Goal: Task Accomplishment & Management: Use online tool/utility

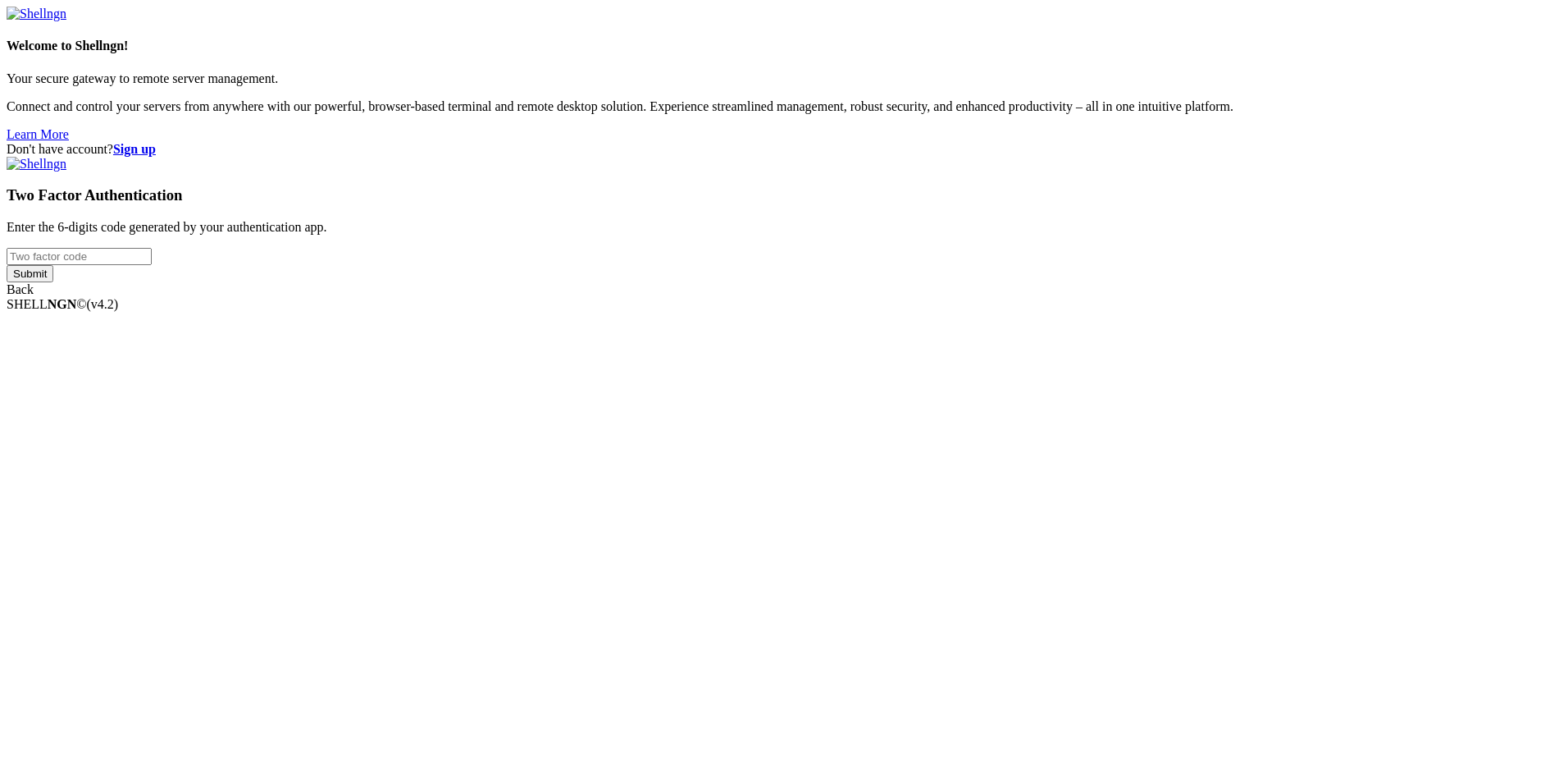
click at [151, 265] on input "number" at bounding box center [80, 256] width 145 height 17
type input "753339"
click at [54, 282] on input "Submit" at bounding box center [30, 273] width 47 height 17
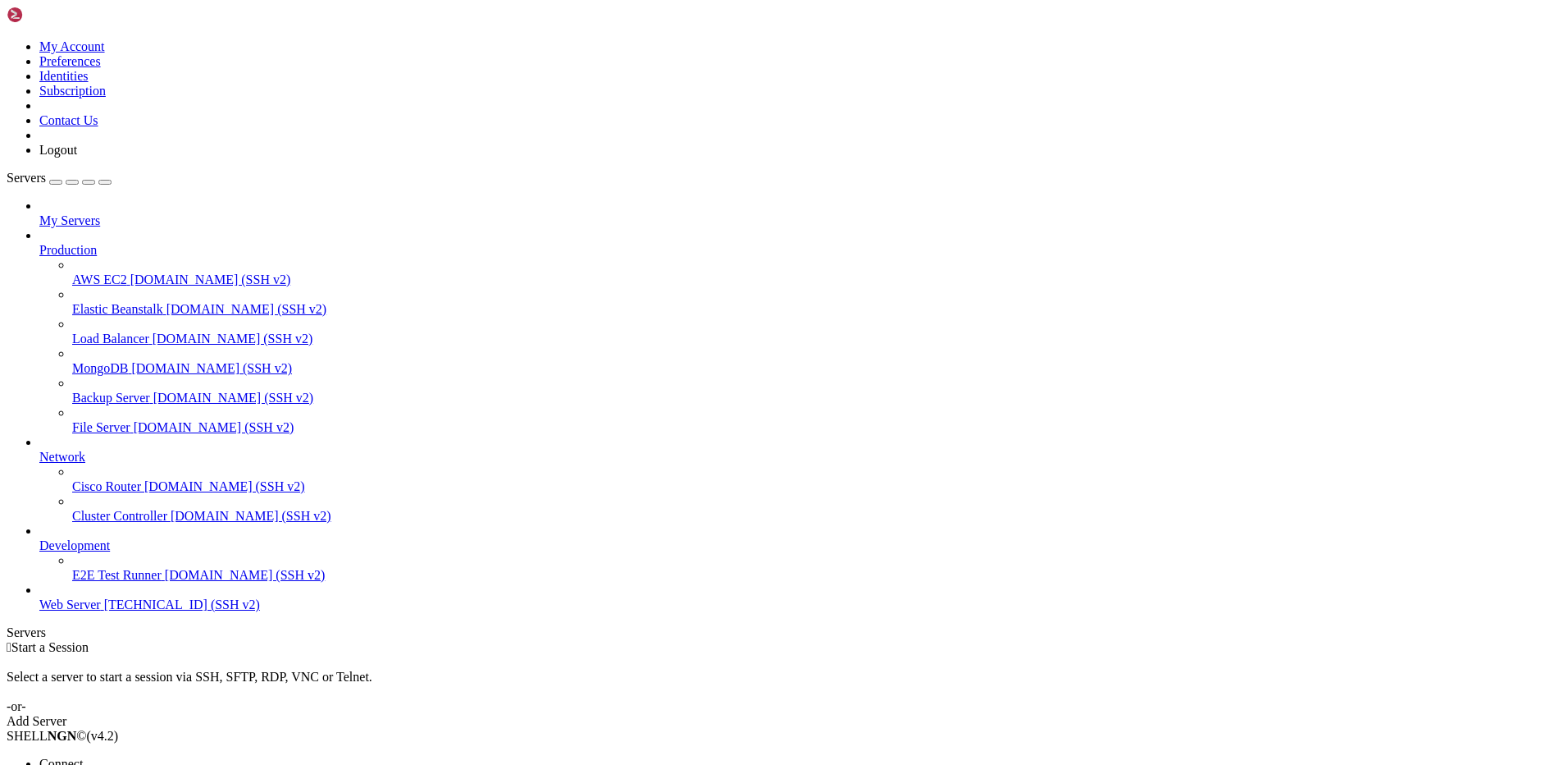
click at [101, 764] on span "Open SFTP" at bounding box center [70, 778] width 61 height 14
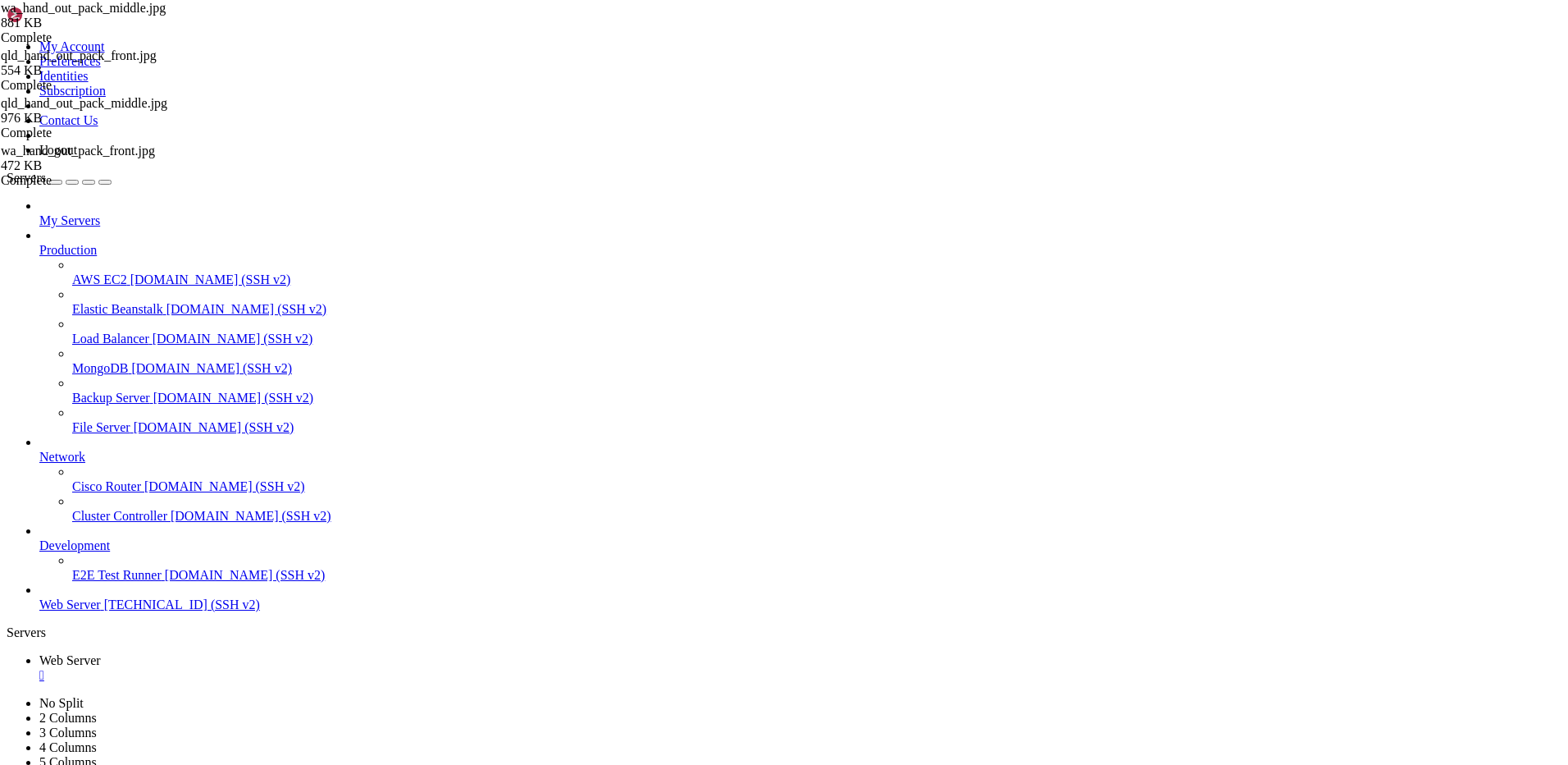
scroll to position [0, 0]
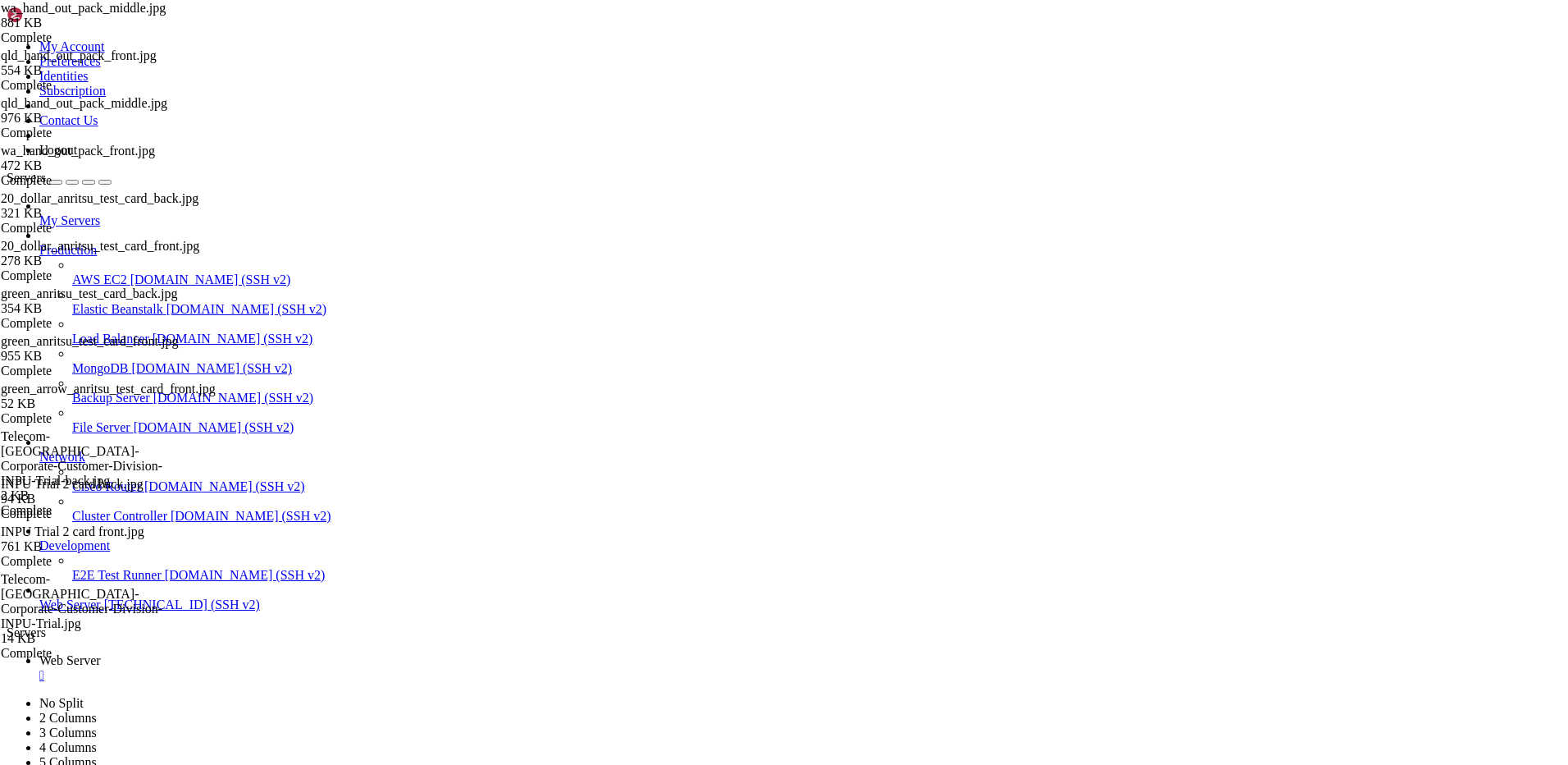
type input "/var/www/drupal_phonecardsite/sites/default/files/phonecard_images/test_cards"
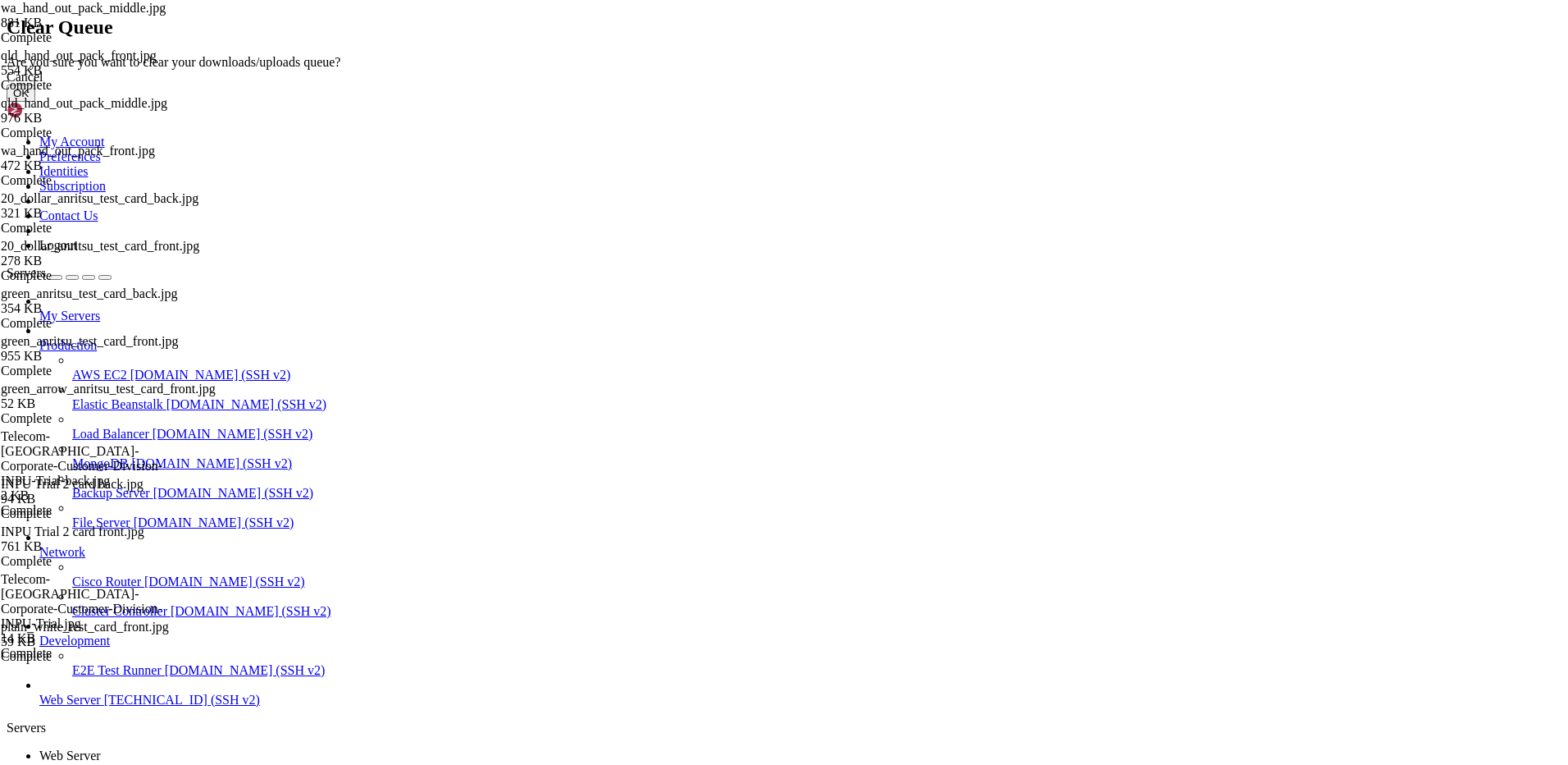
click at [35, 102] on button "OK" at bounding box center [21, 93] width 29 height 17
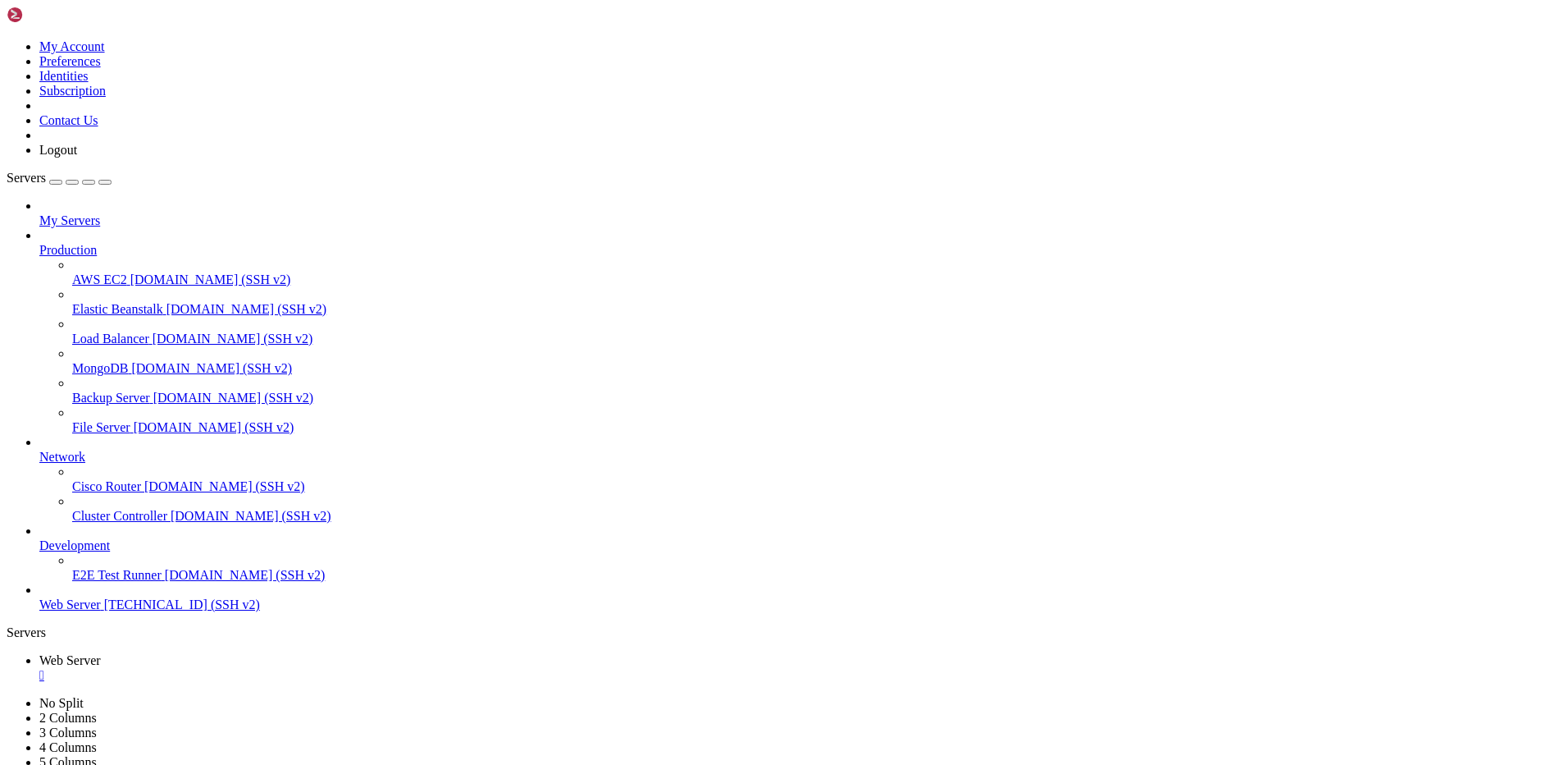
click at [306, 668] on div "" at bounding box center [801, 675] width 1522 height 15
click at [101, 611] on span "Web Server" at bounding box center [70, 604] width 61 height 14
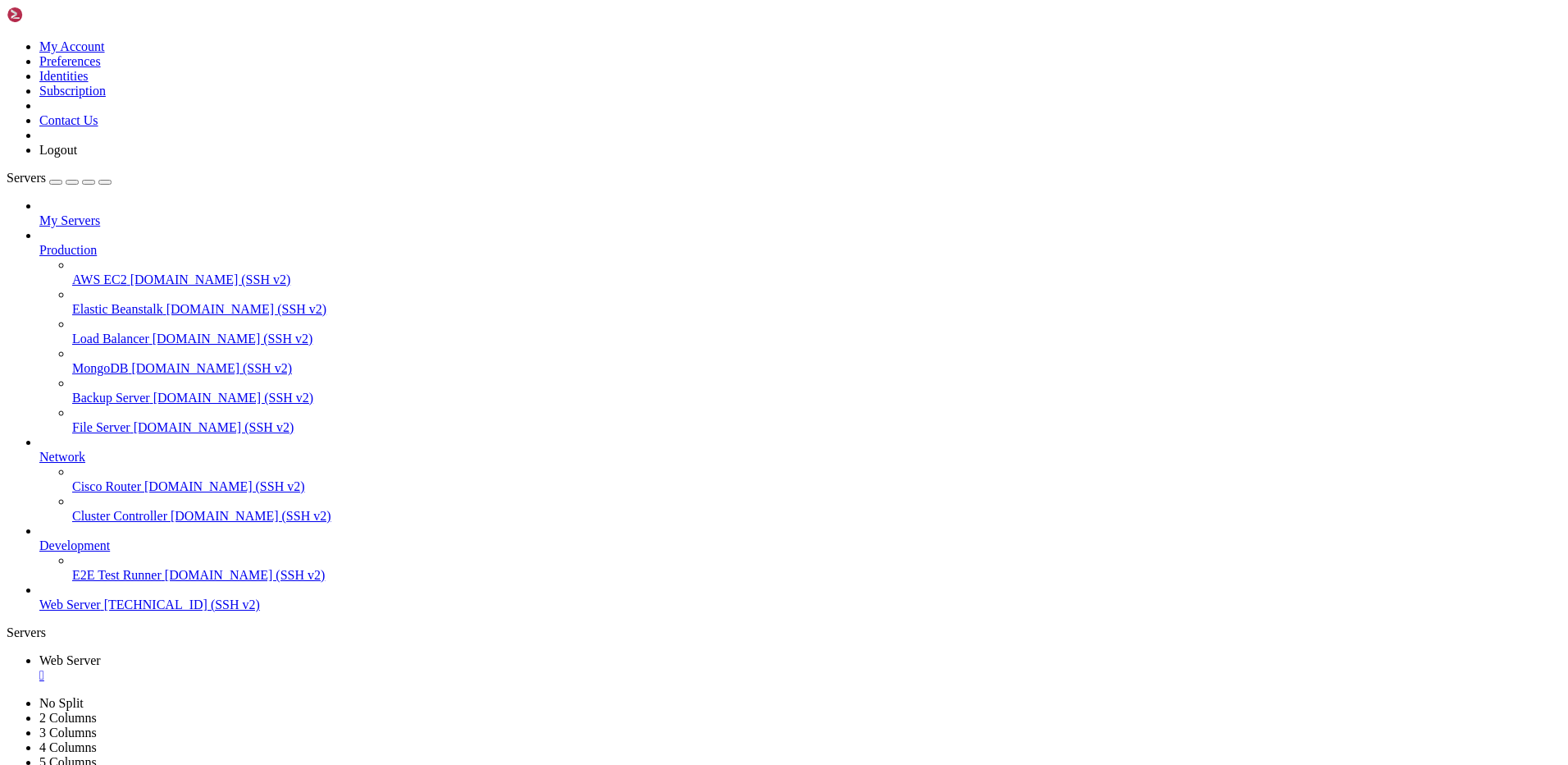
drag, startPoint x: 83, startPoint y: 1517, endPoint x: 471, endPoint y: 1515, distance: 388.0
